Goal: Check status: Check status

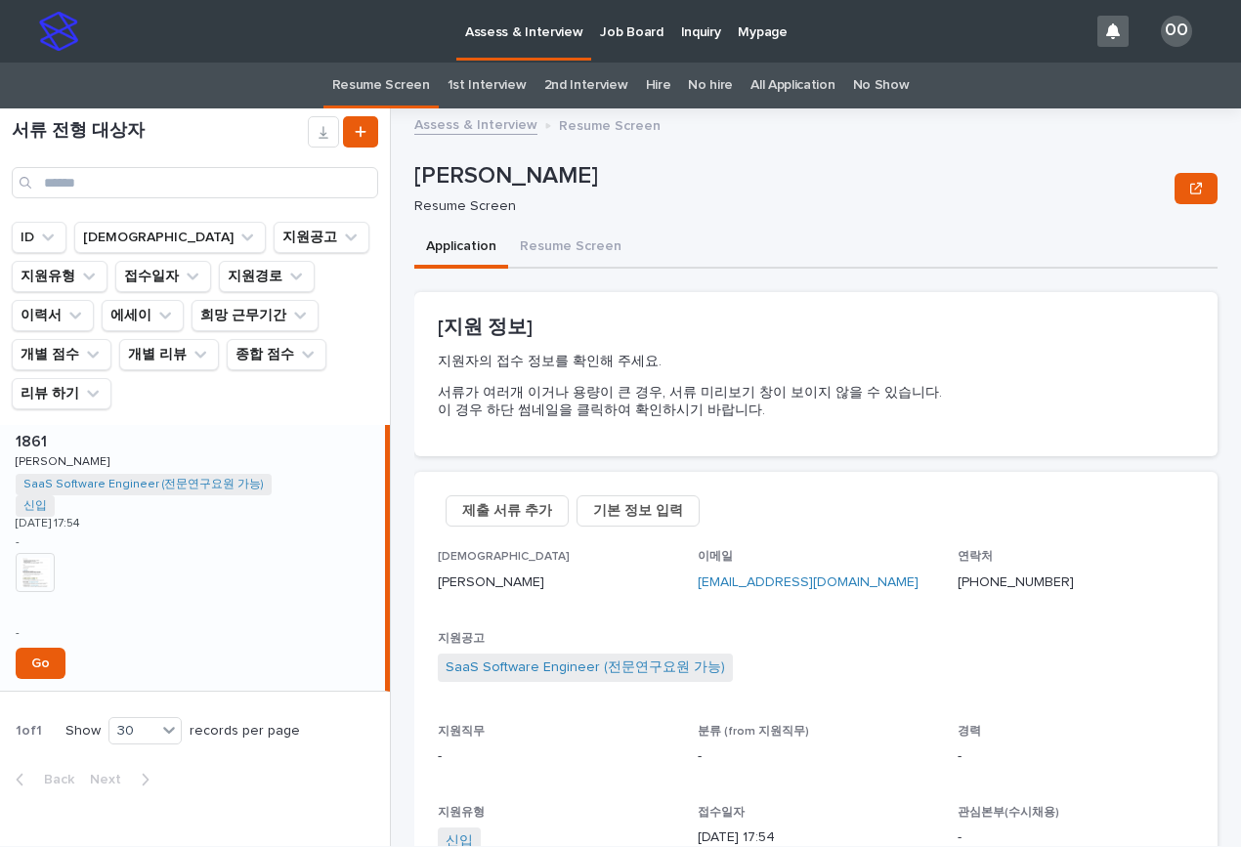
scroll to position [391, 0]
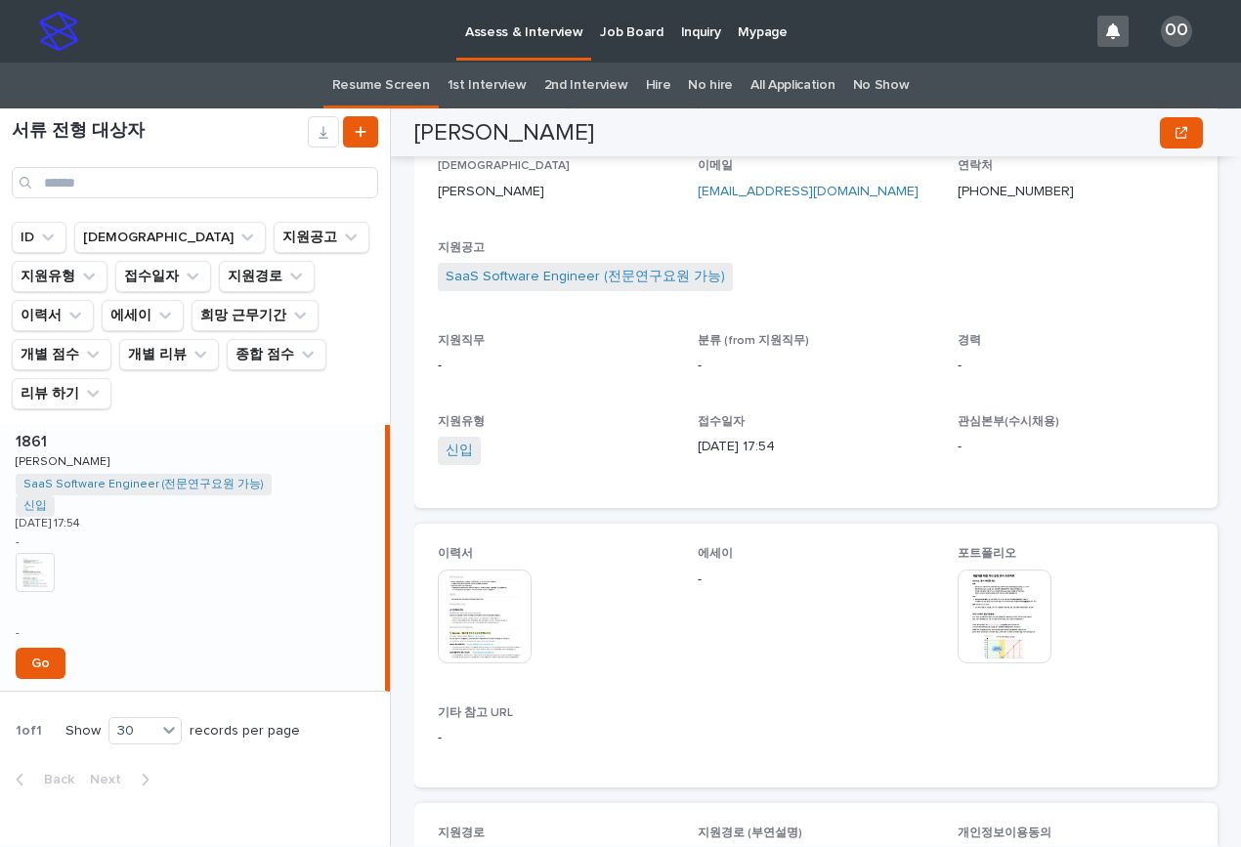
click at [489, 611] on img at bounding box center [485, 617] width 94 height 94
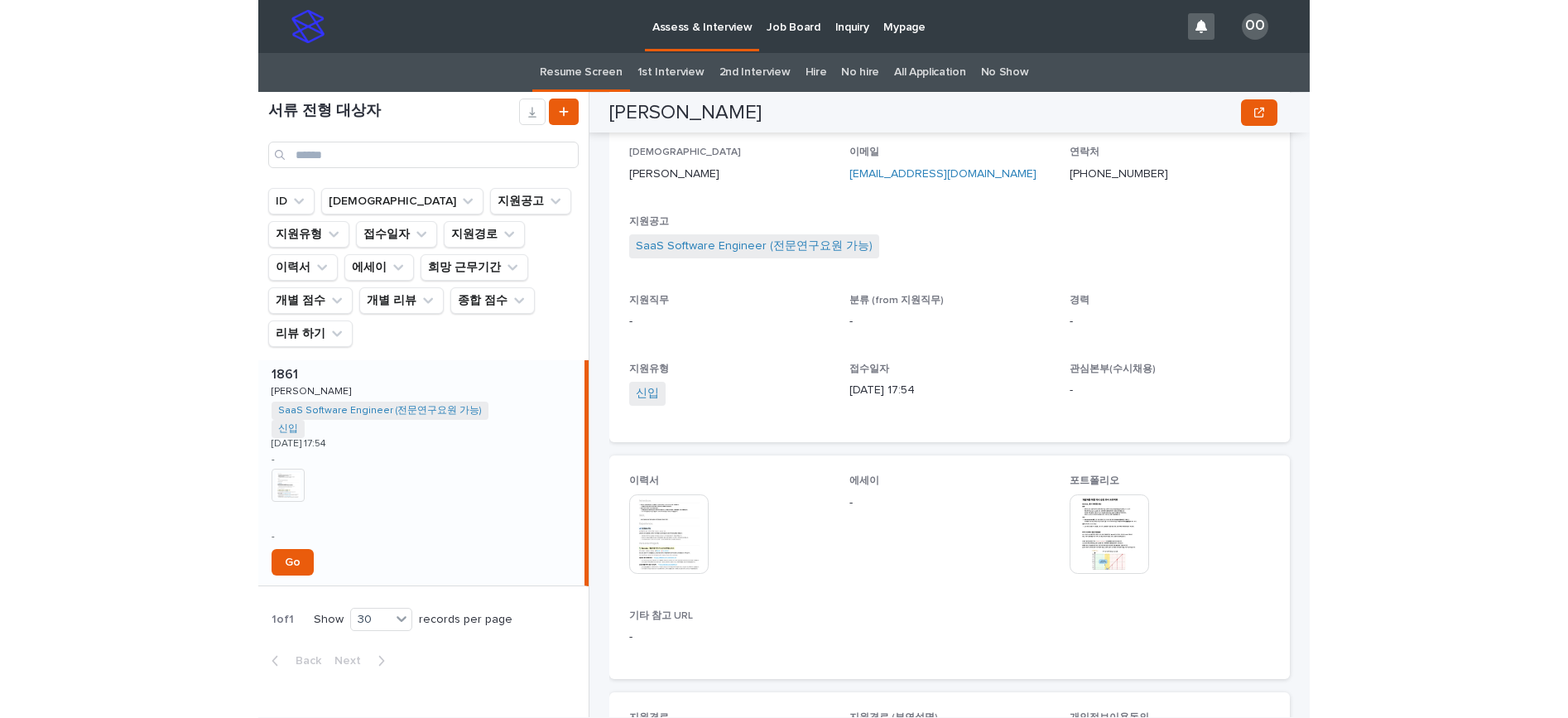
scroll to position [337, 0]
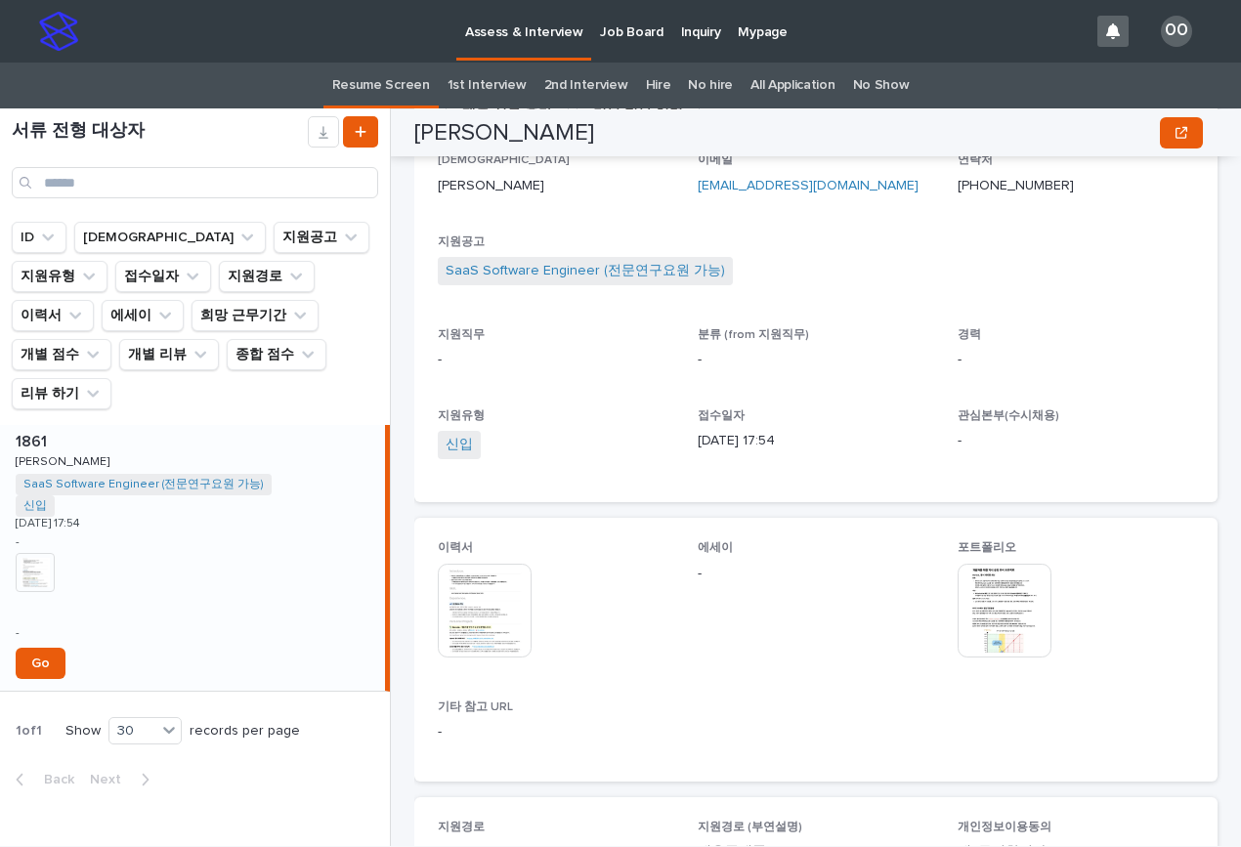
click at [961, 598] on img at bounding box center [1005, 611] width 94 height 94
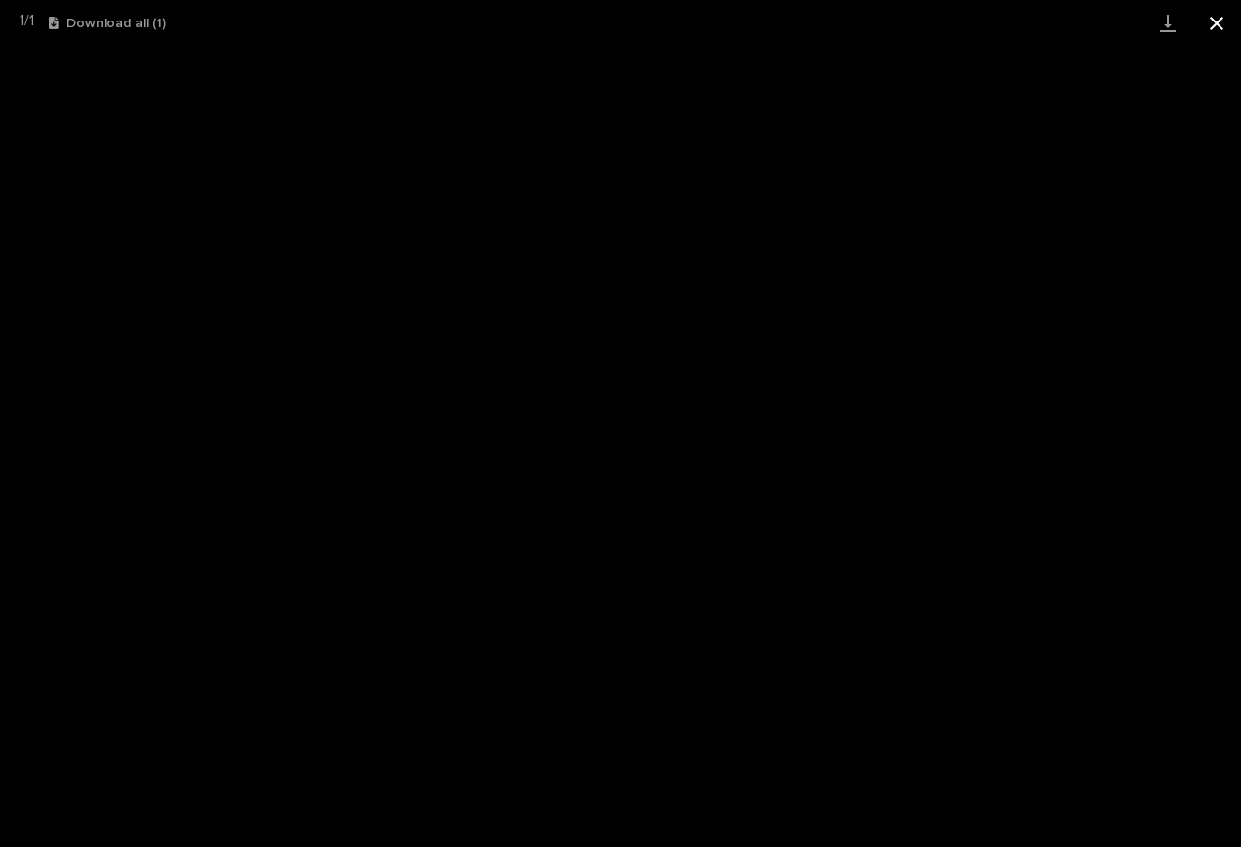
click at [1224, 17] on button "Close gallery" at bounding box center [1216, 23] width 49 height 46
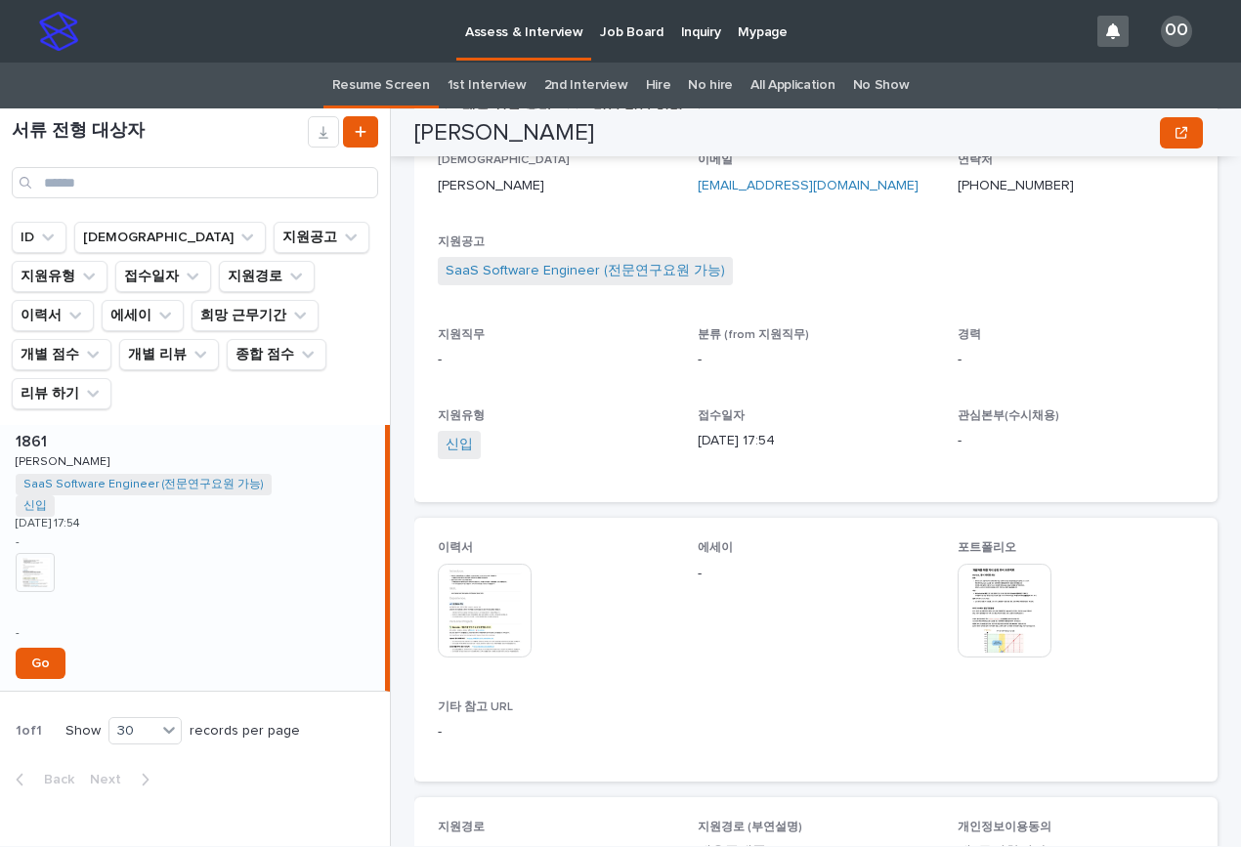
click at [469, 587] on img at bounding box center [485, 611] width 94 height 94
